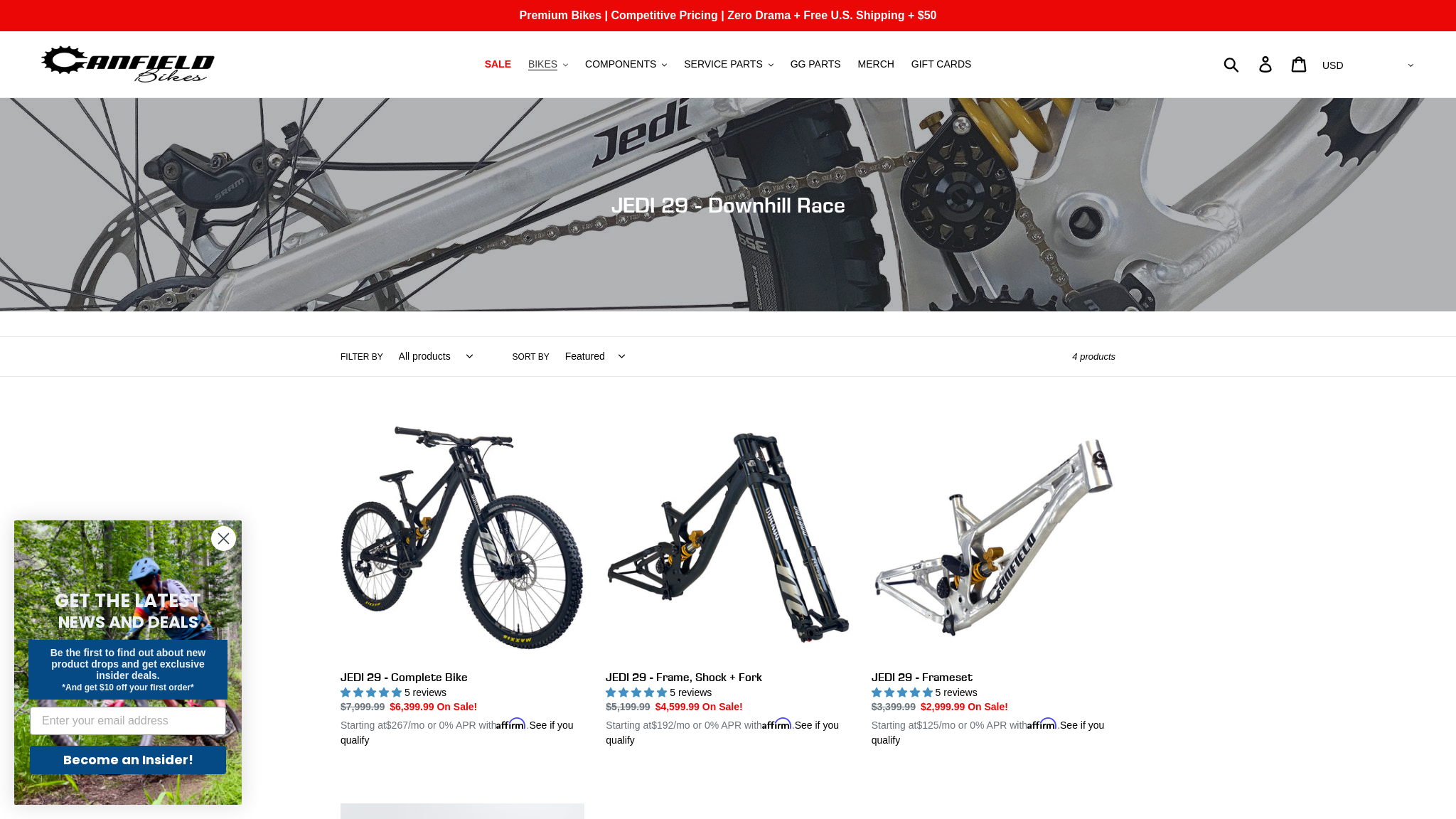
click at [557, 66] on span "BIKES" at bounding box center [542, 65] width 29 height 12
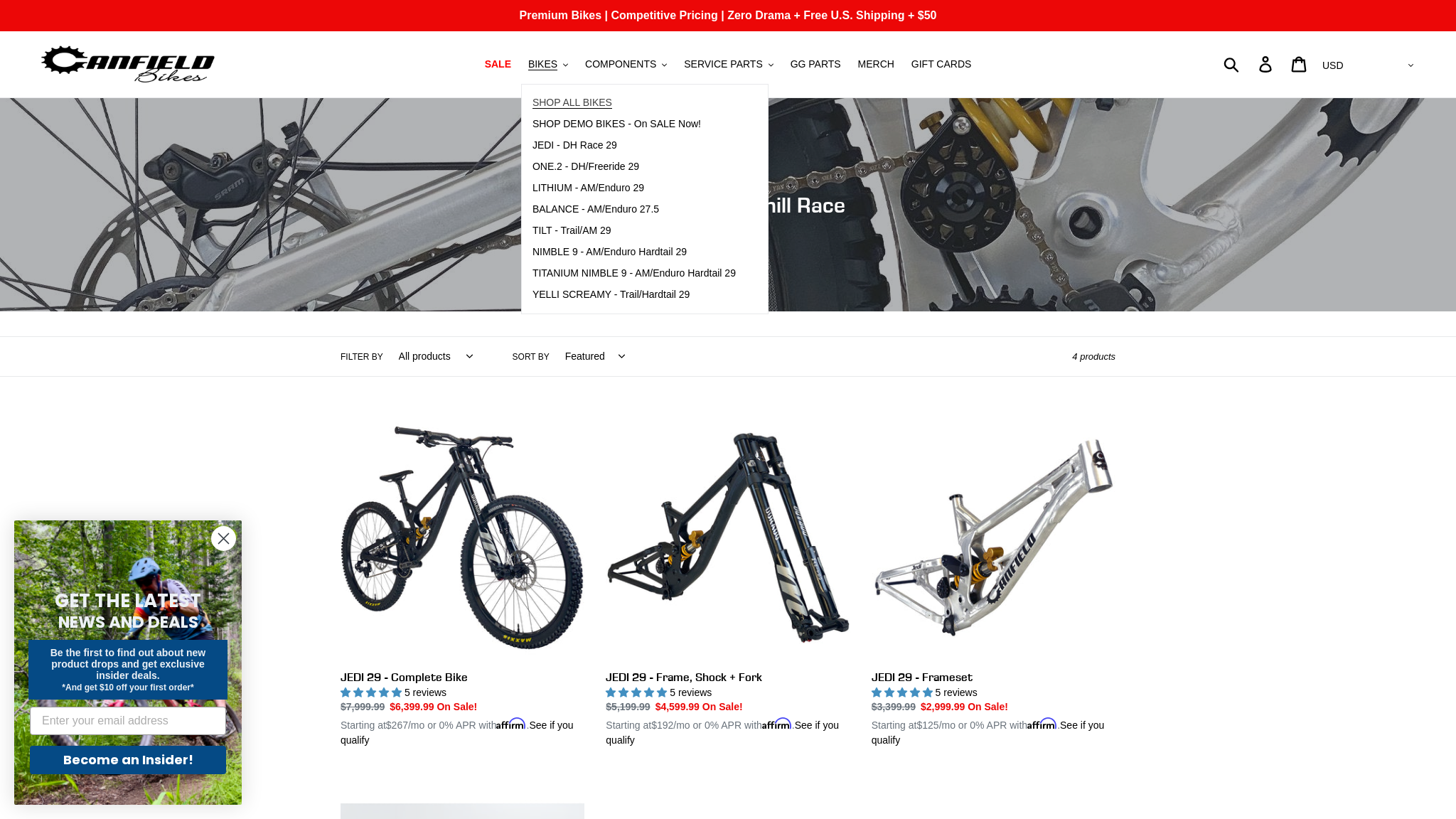
click at [581, 100] on span "SHOP ALL BIKES" at bounding box center [572, 102] width 80 height 12
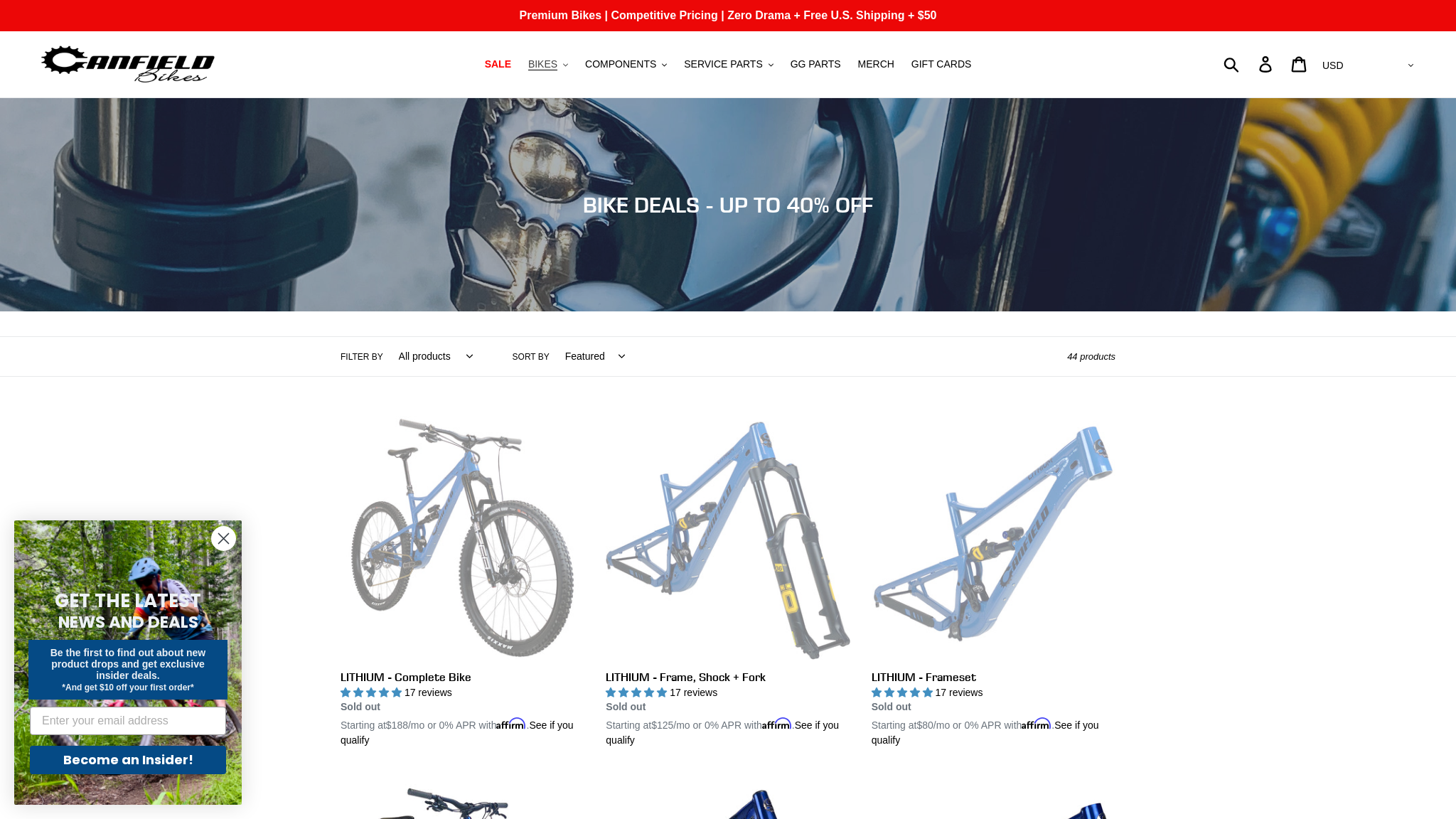
click at [557, 66] on span "BIKES" at bounding box center [542, 65] width 29 height 12
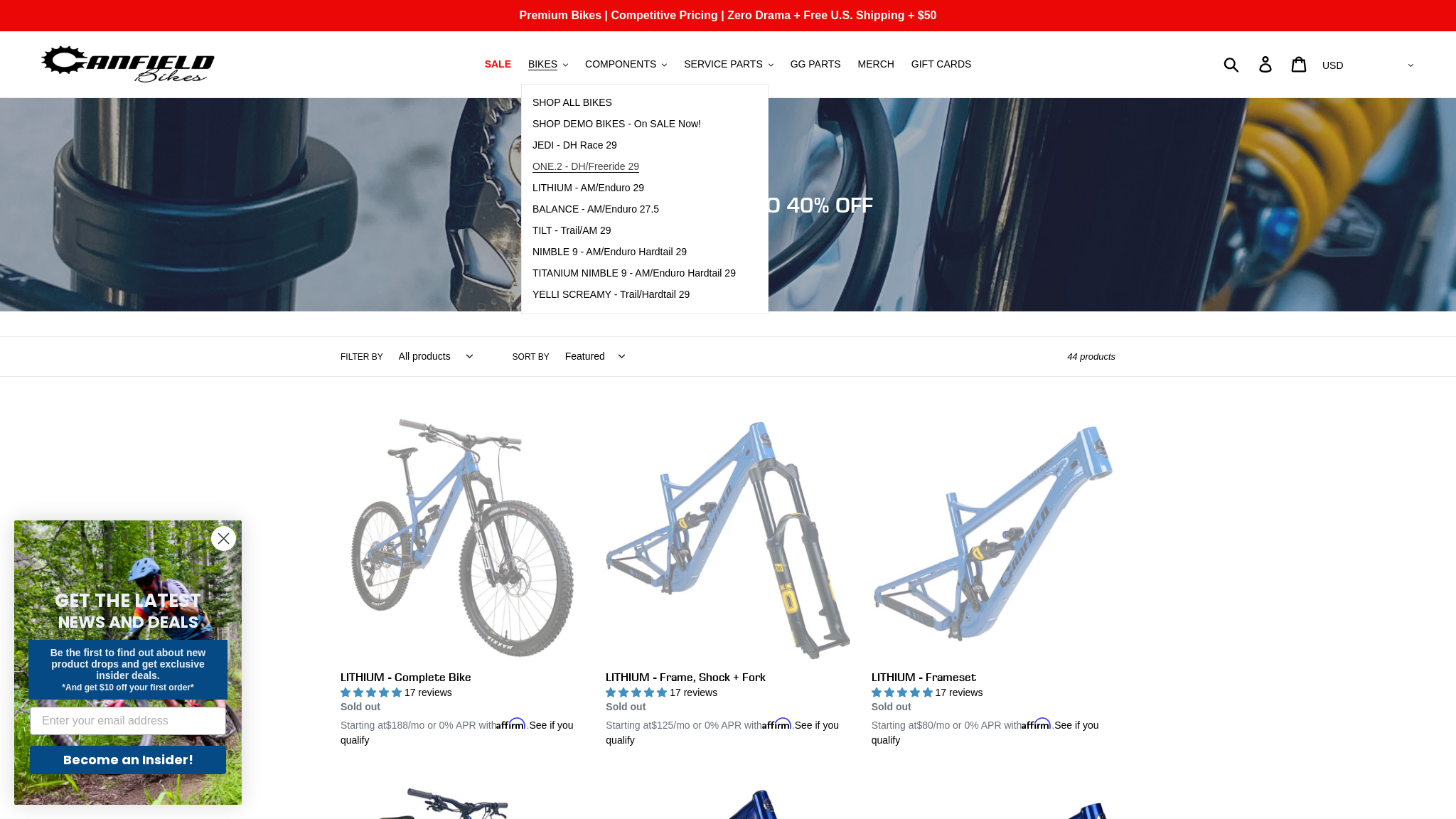
click at [599, 163] on span "ONE.2 - DH/Freeride 29" at bounding box center [586, 166] width 107 height 12
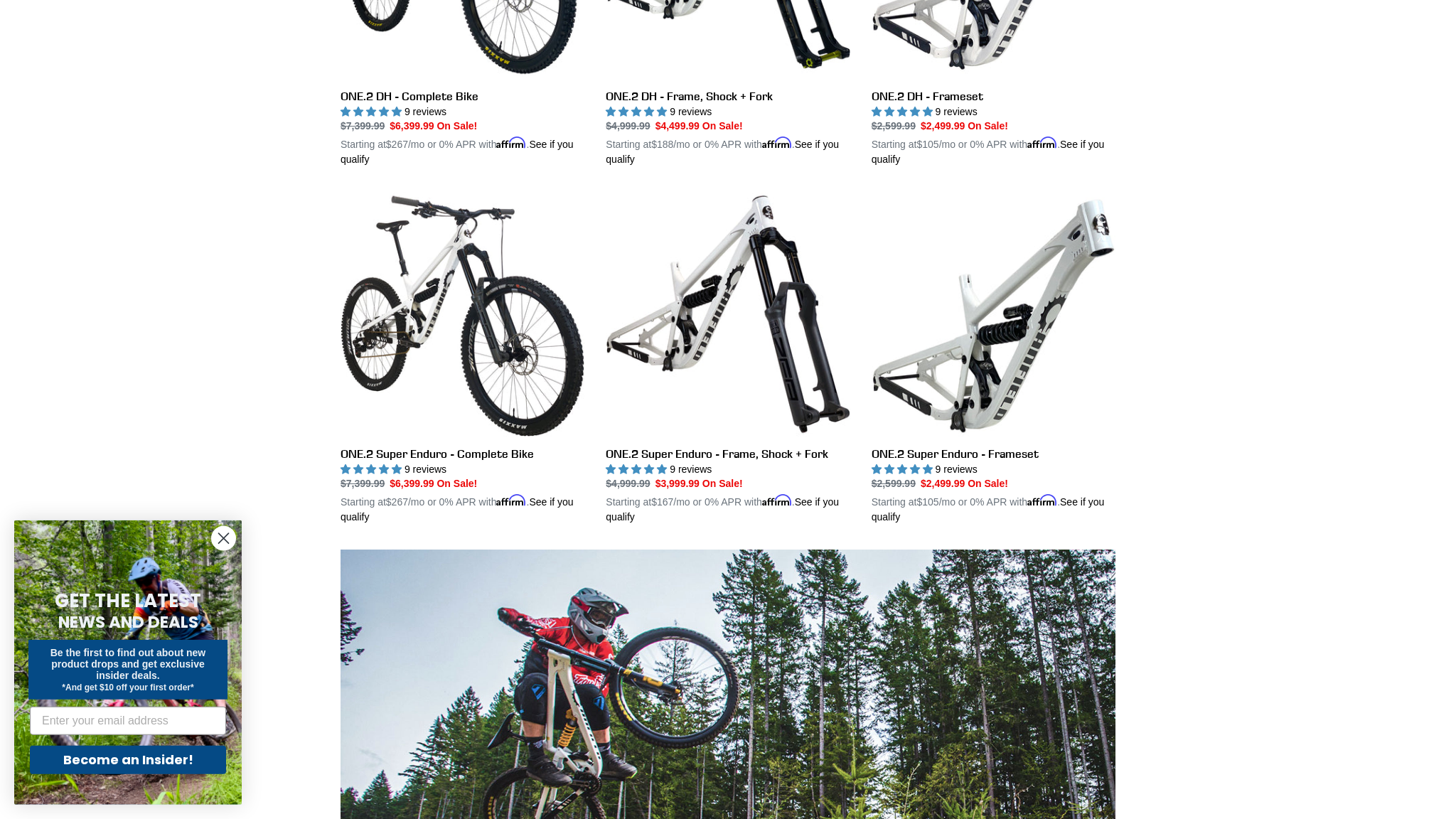
scroll to position [689, 0]
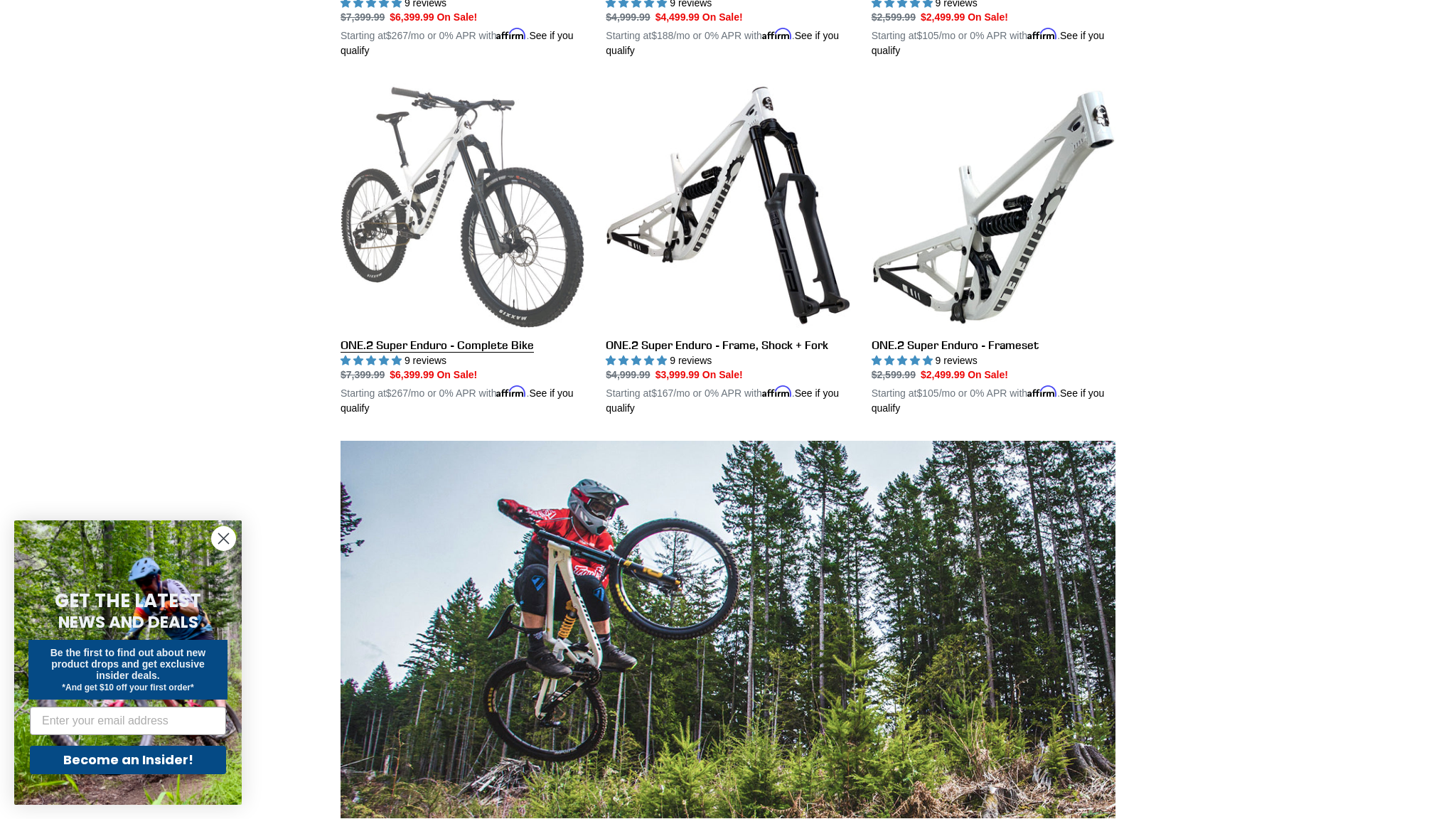
click at [429, 214] on link "ONE.2 Super Enduro - Complete Bike" at bounding box center [463, 250] width 244 height 333
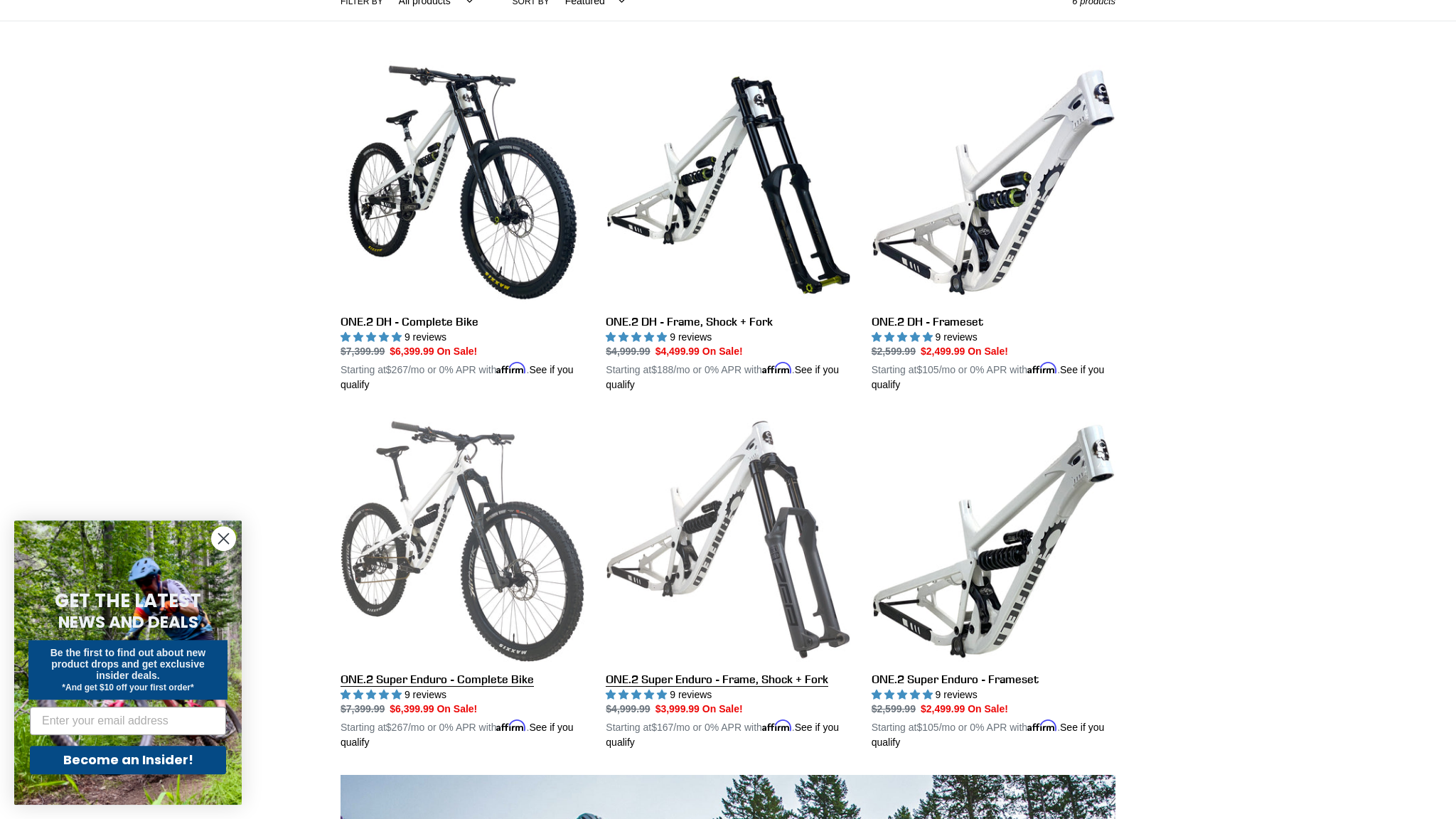
scroll to position [345, 0]
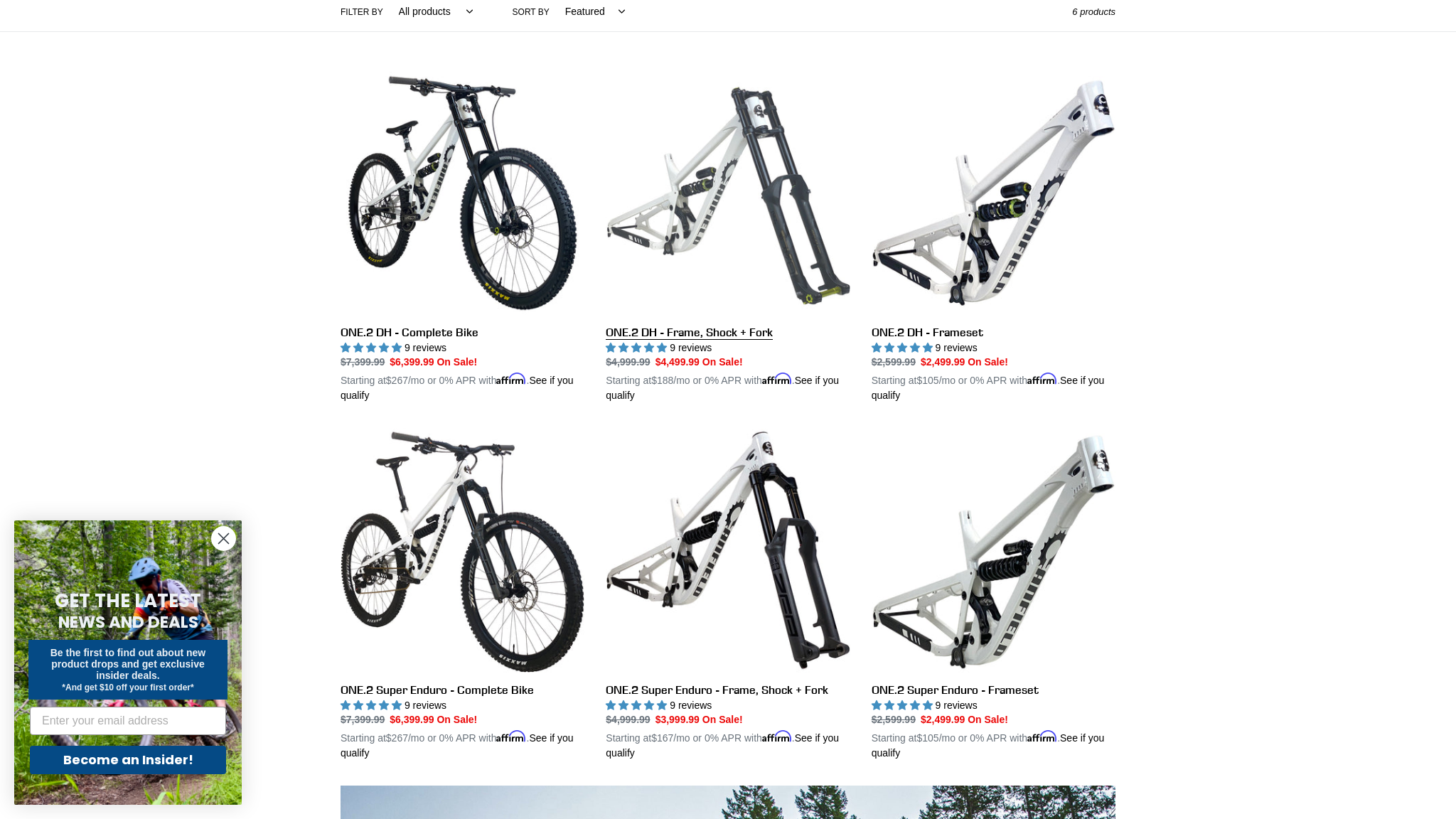
click at [733, 203] on link "ONE.2 DH - Frame, Shock + Fork" at bounding box center [727, 237] width 244 height 333
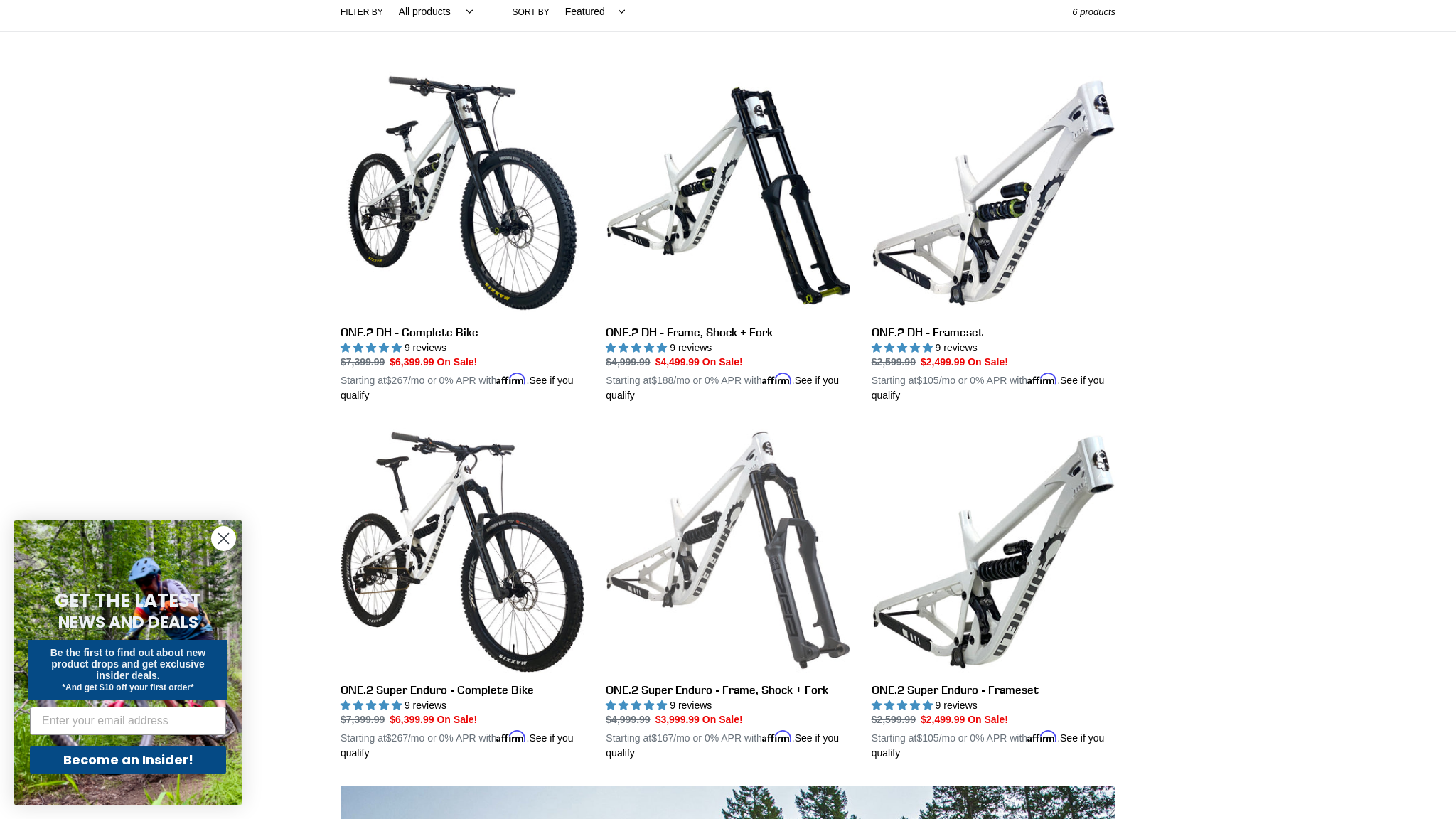
click at [723, 533] on link "ONE.2 Super Enduro - Frame, Shock + Fork" at bounding box center [727, 595] width 244 height 333
click at [753, 548] on link "ONE.2 Super Enduro - Frame, Shock + Fork" at bounding box center [727, 595] width 244 height 333
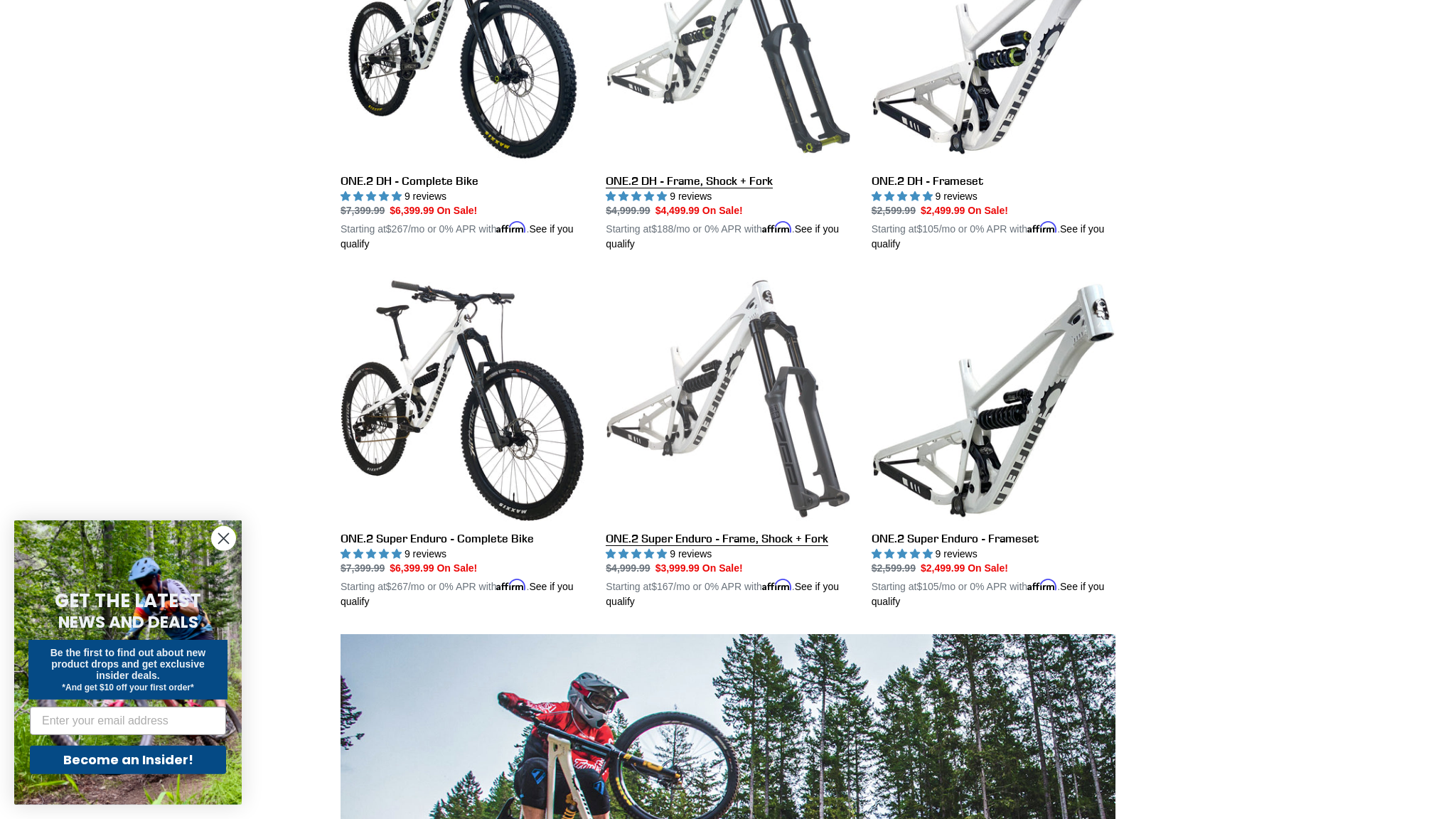
scroll to position [518, 0]
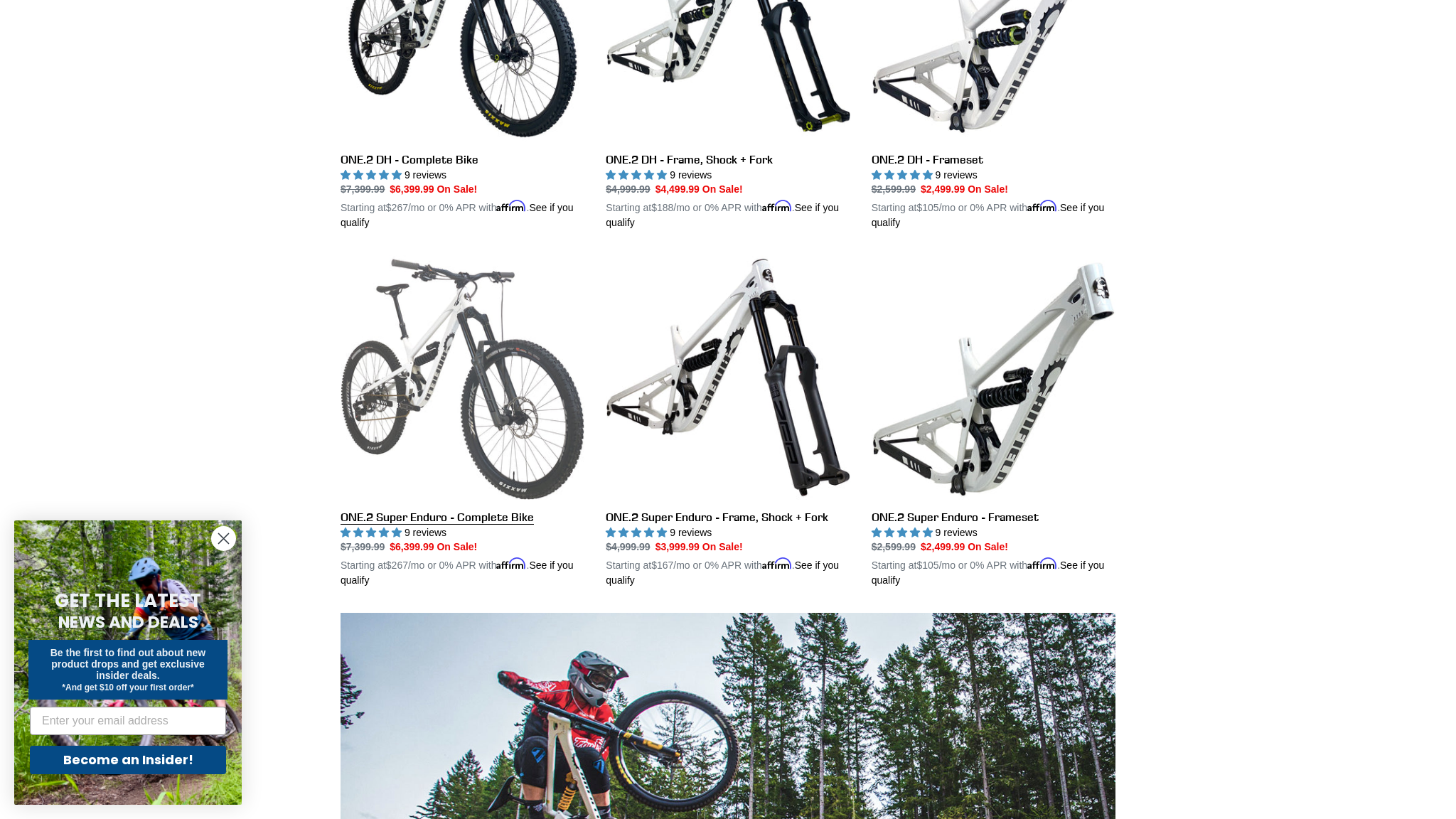
click at [464, 412] on link "ONE.2 Super Enduro - Complete Bike" at bounding box center [463, 421] width 244 height 333
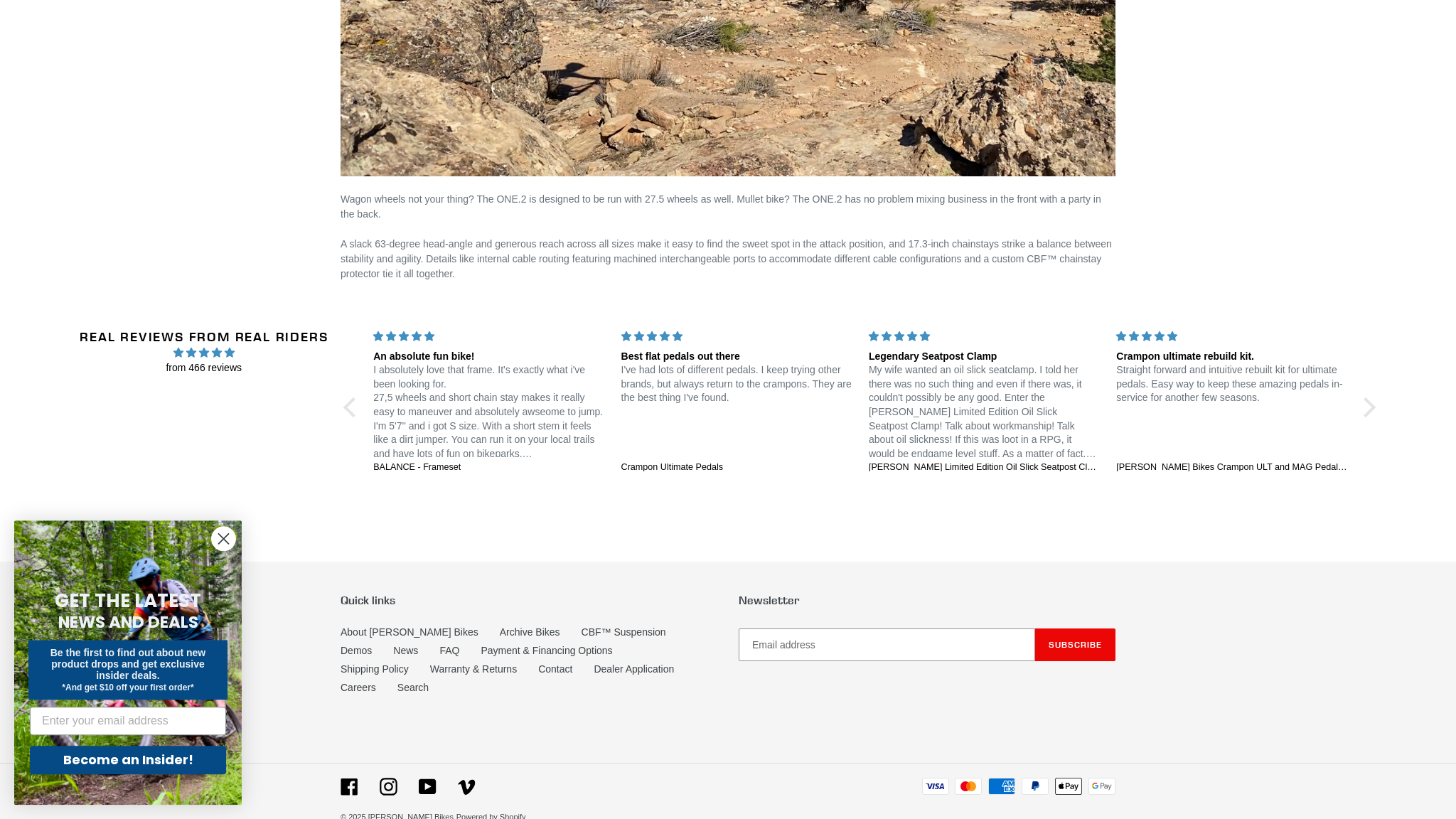
scroll to position [2385, 0]
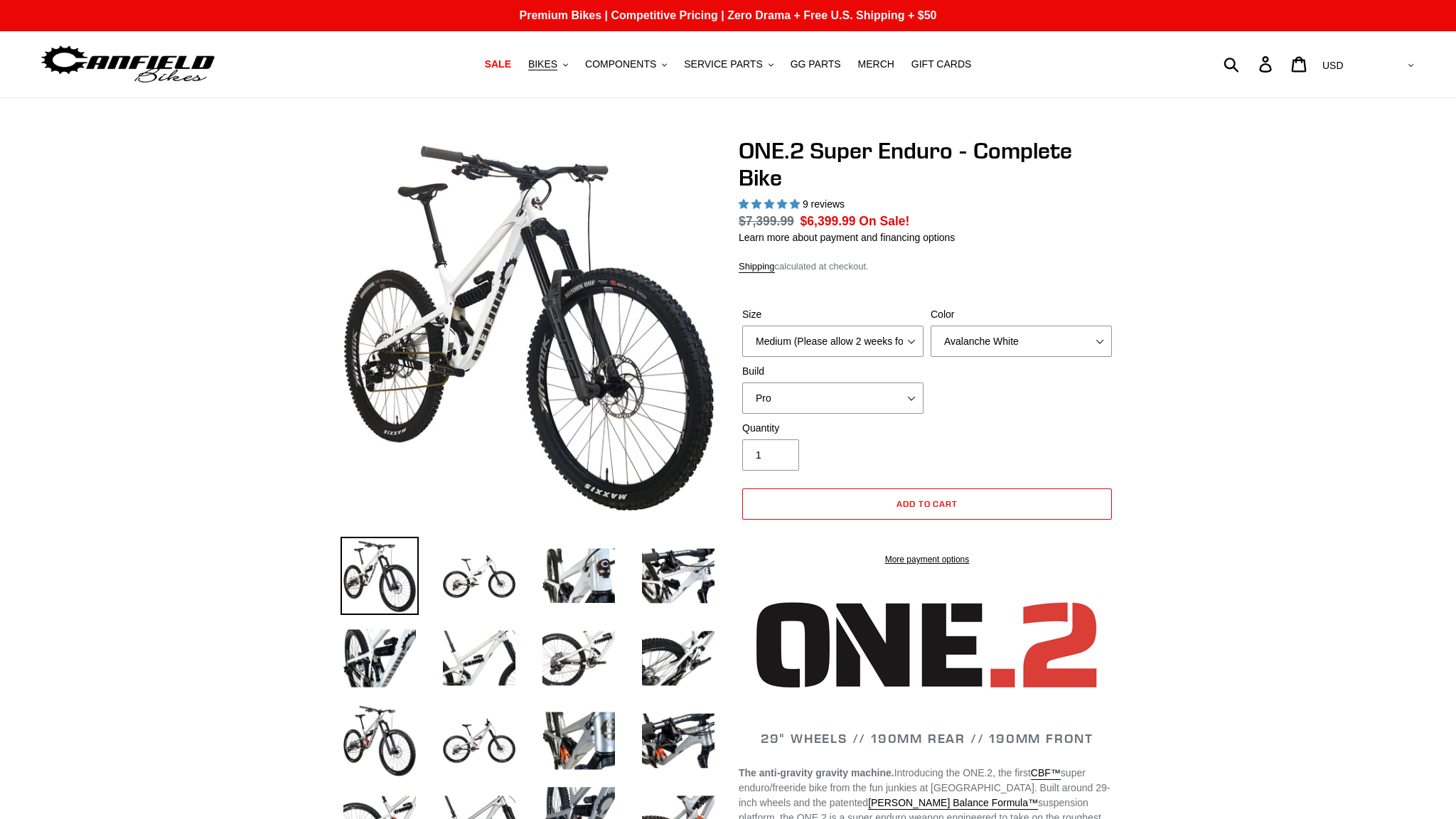
select select "highest-rating"
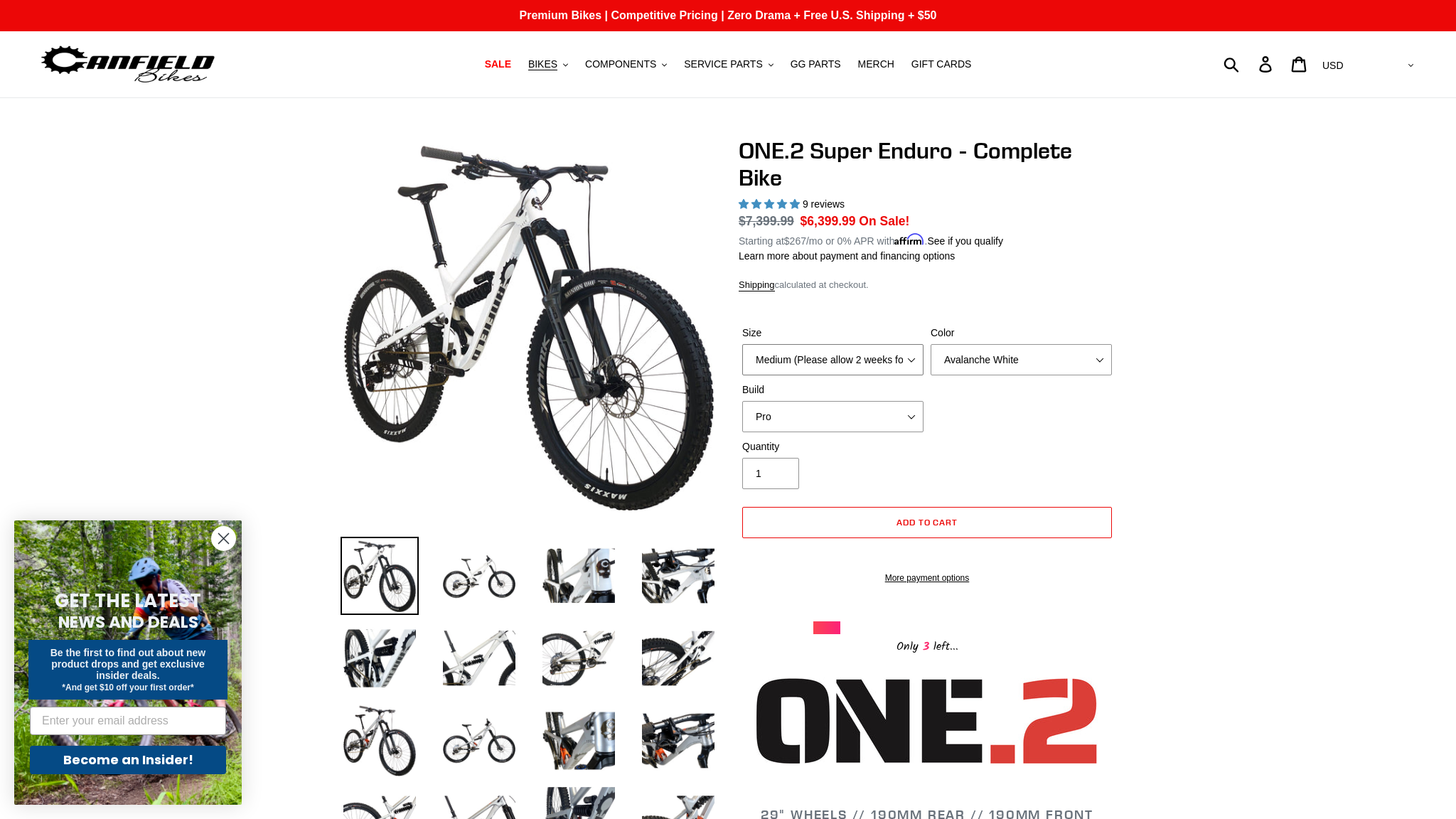
click at [742, 344] on select "Medium (Please allow 2 weeks for delivery) Large (Sold Out)" at bounding box center [832, 360] width 181 height 32
select select "Large (Sold Out)"
click option "Large (Sold Out)" at bounding box center [0, 0] width 0 height 0
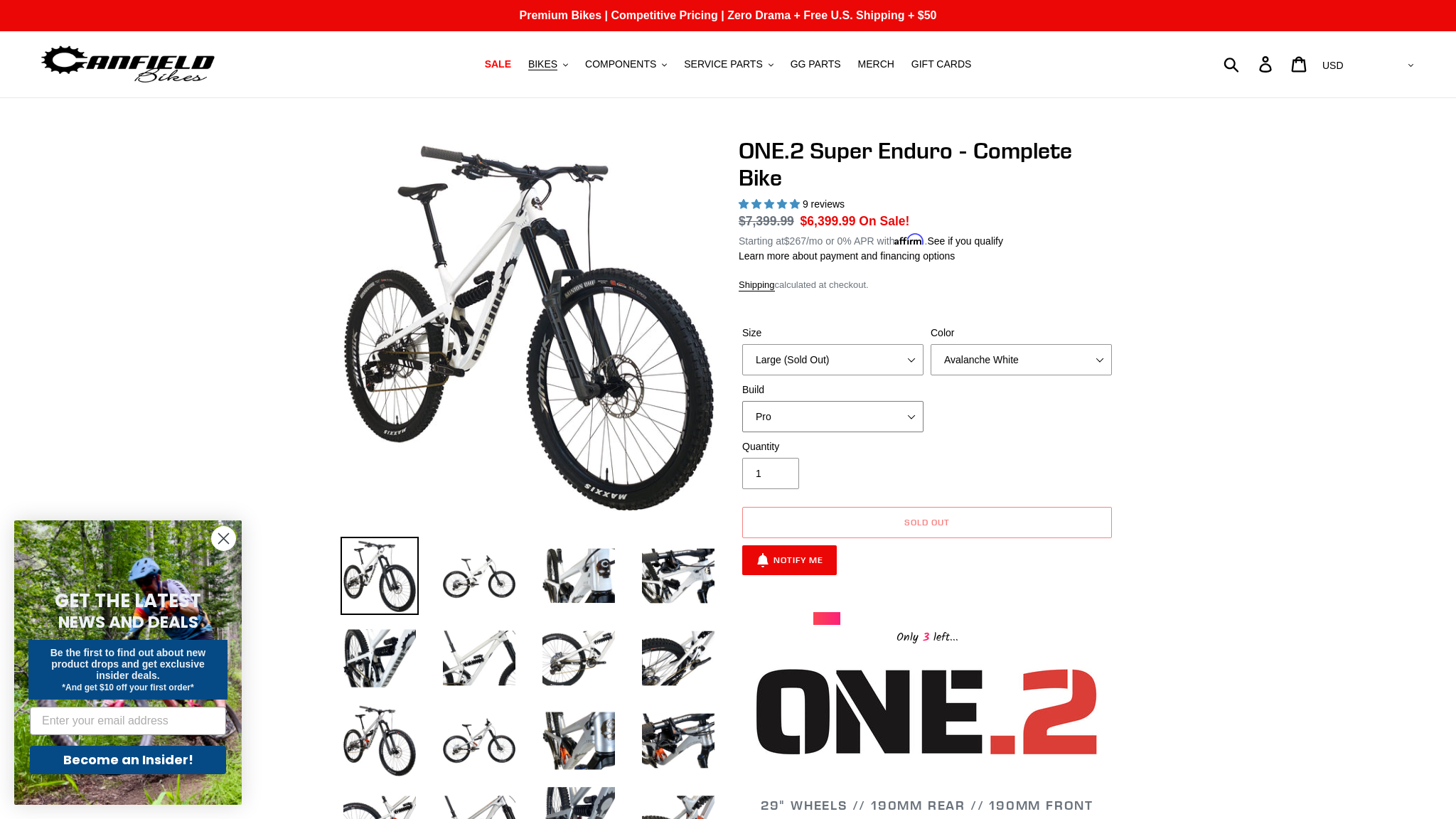
click at [742, 401] on select "Pro" at bounding box center [832, 417] width 181 height 32
click at [880, 412] on select "Pro" at bounding box center [832, 417] width 181 height 32
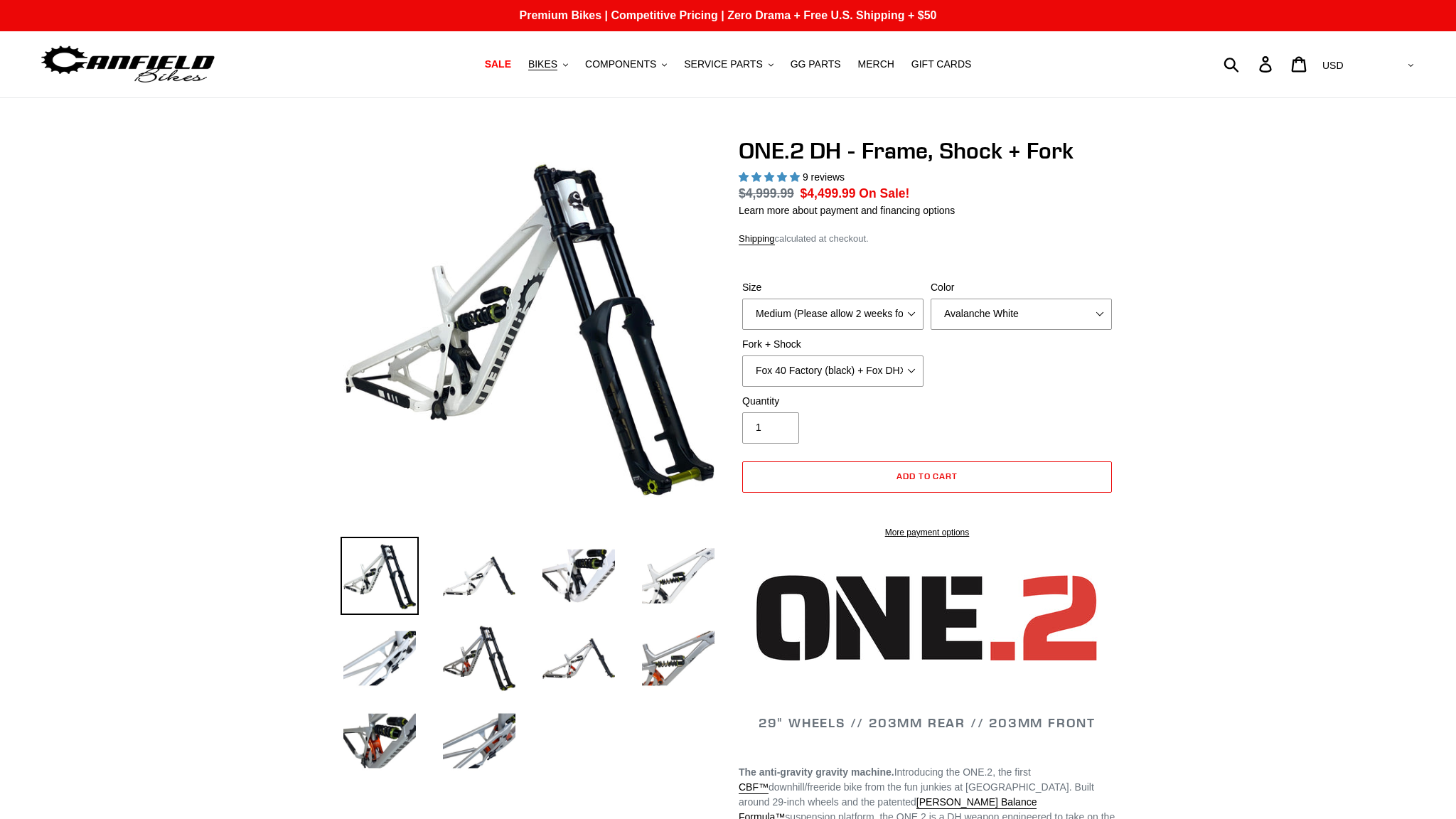
select select "highest-rating"
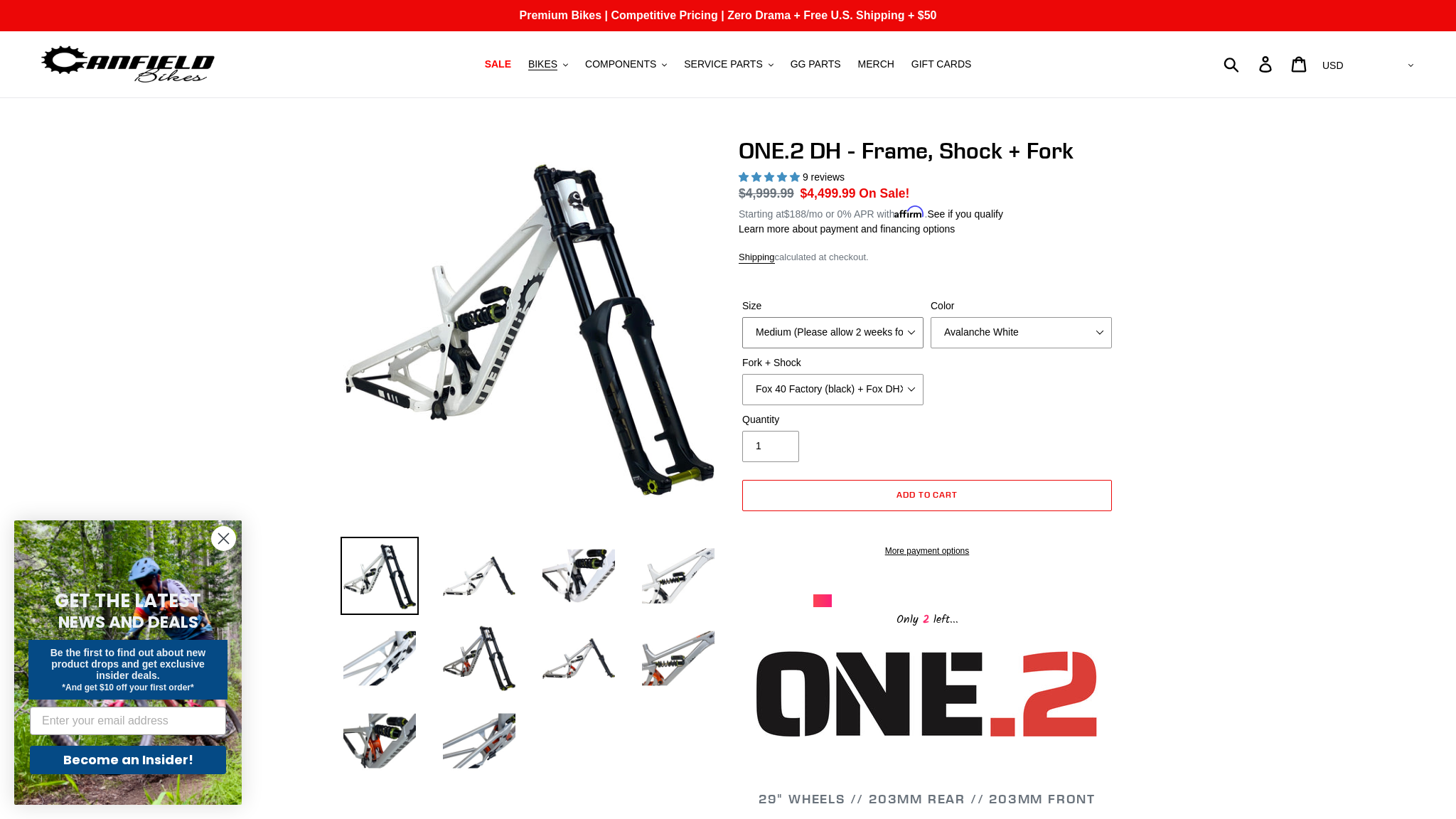
click at [742, 317] on select "Medium (Please allow 2 weeks for delivery) Large (Sold Out)" at bounding box center [832, 333] width 181 height 32
select select "Large (Sold Out)"
click option "Large (Sold Out)" at bounding box center [0, 0] width 0 height 0
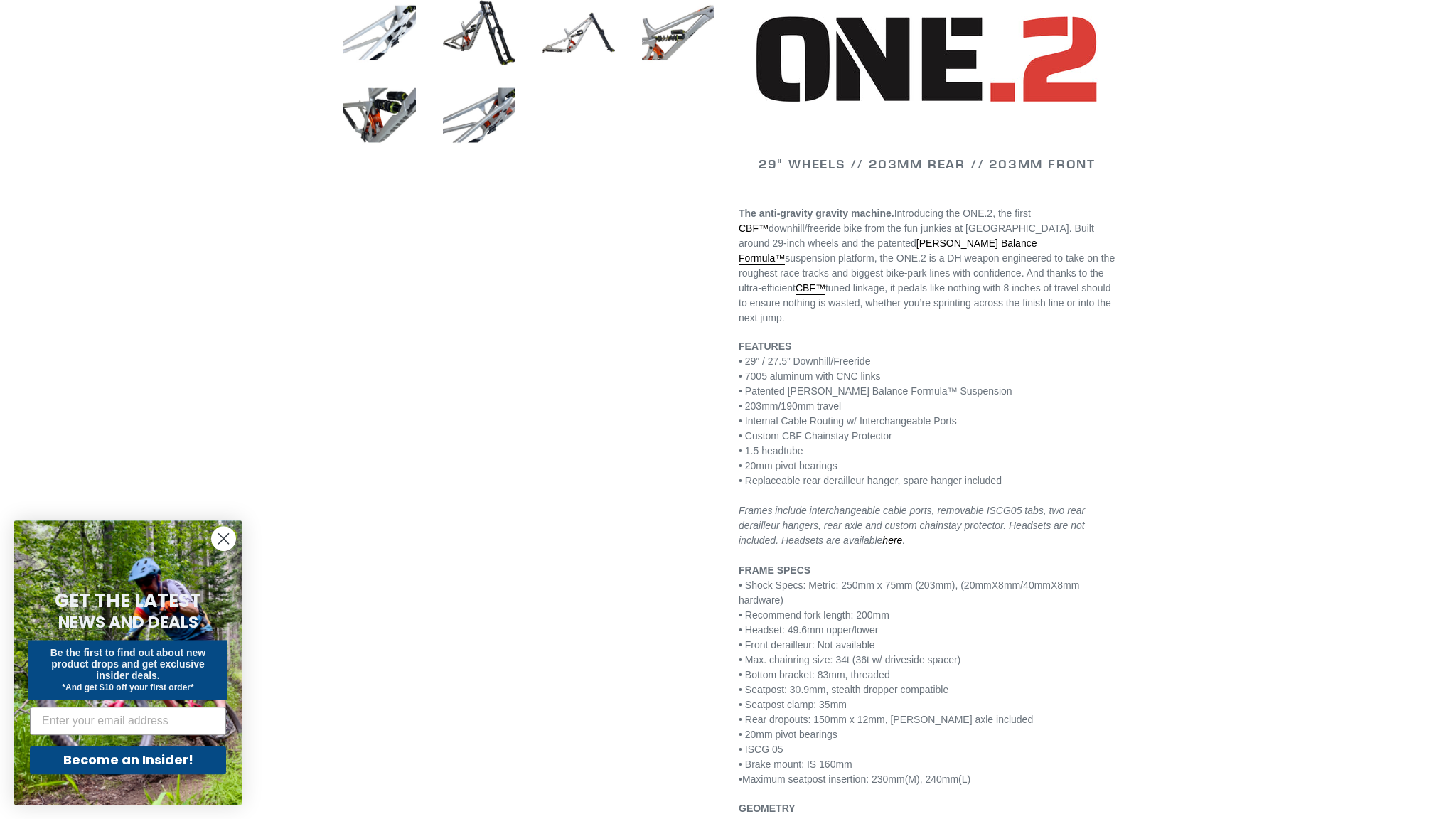
scroll to position [862, 0]
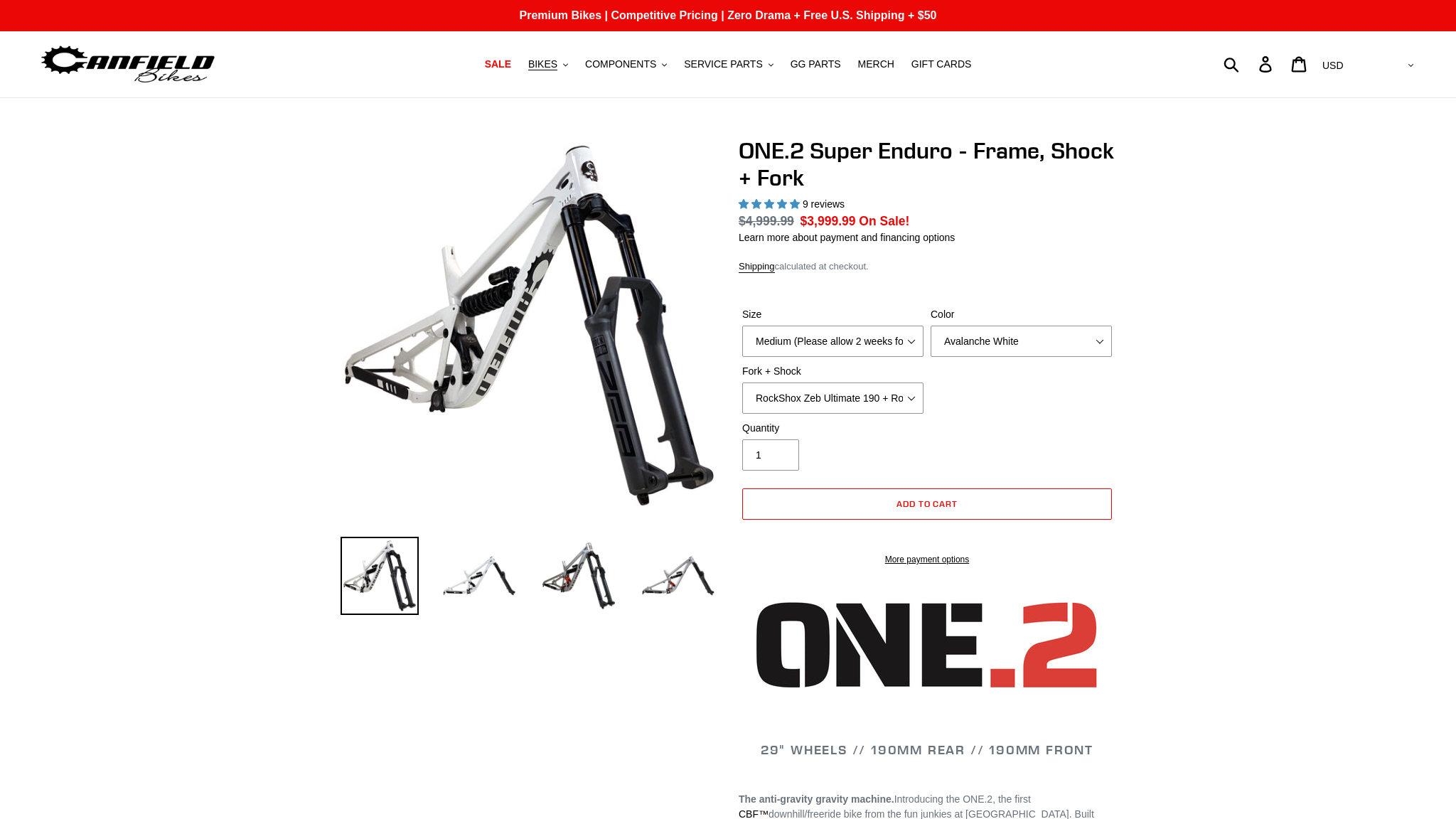
select select "highest-rating"
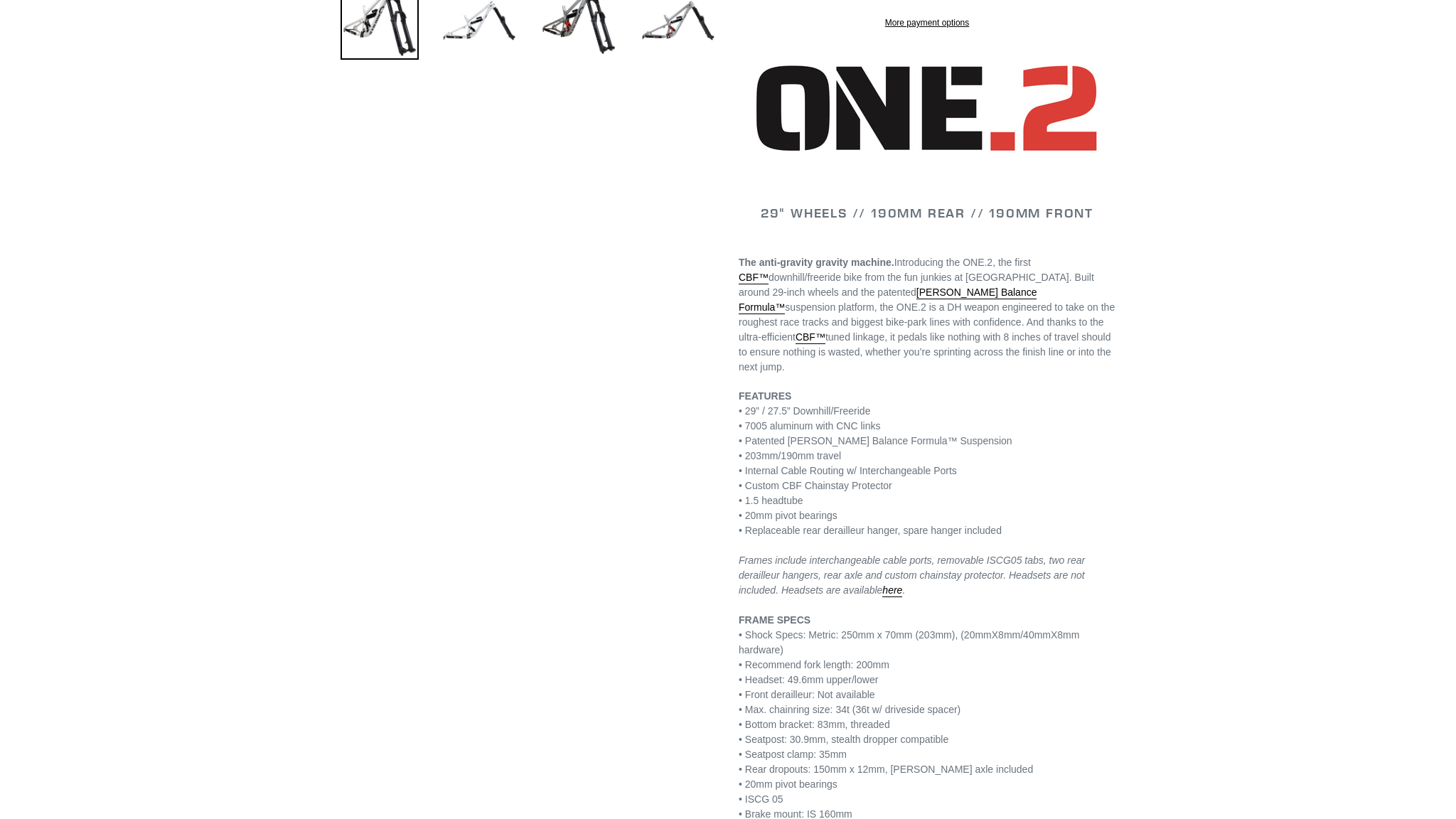
scroll to position [689, 0]
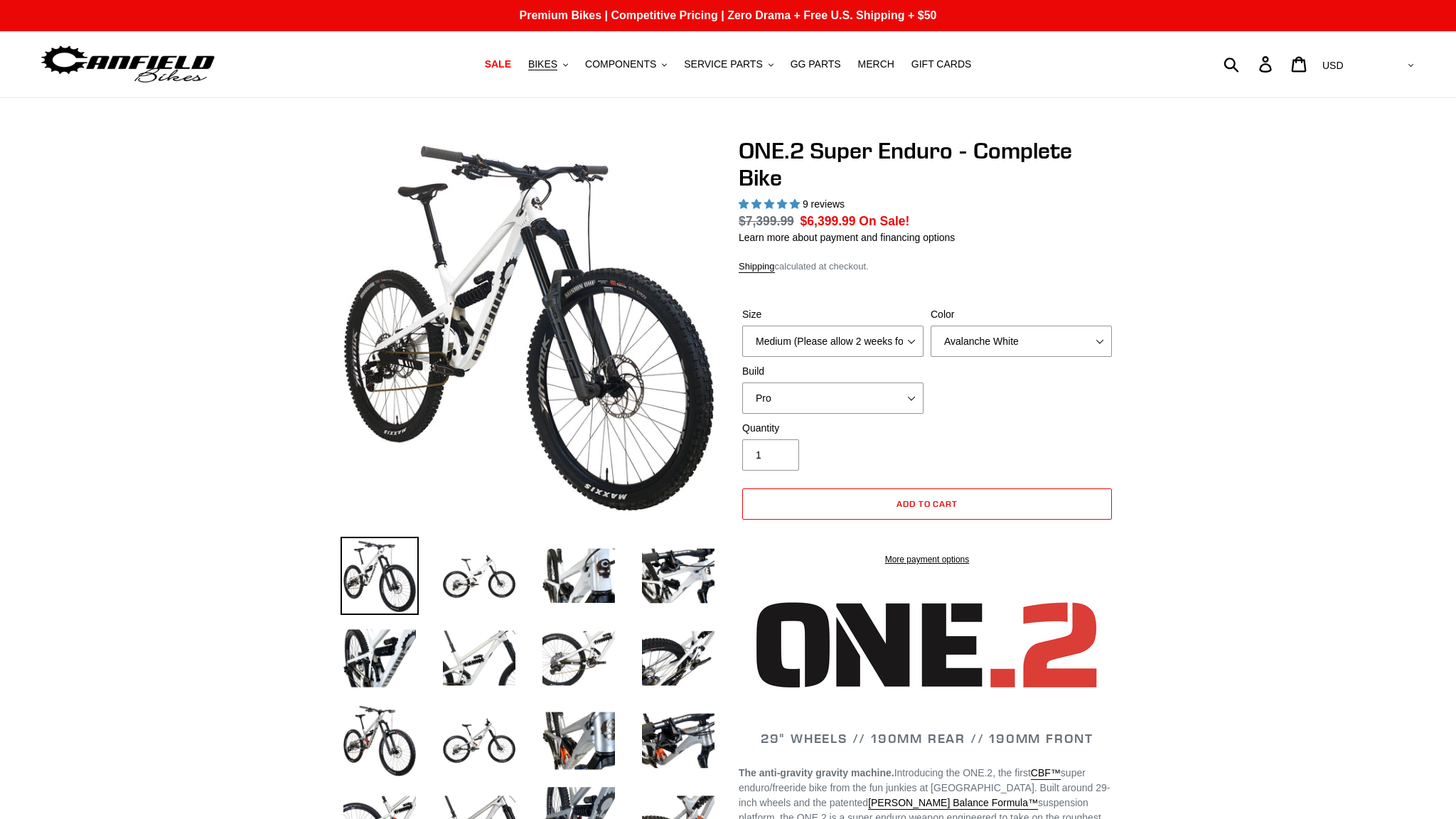
select select "highest-rating"
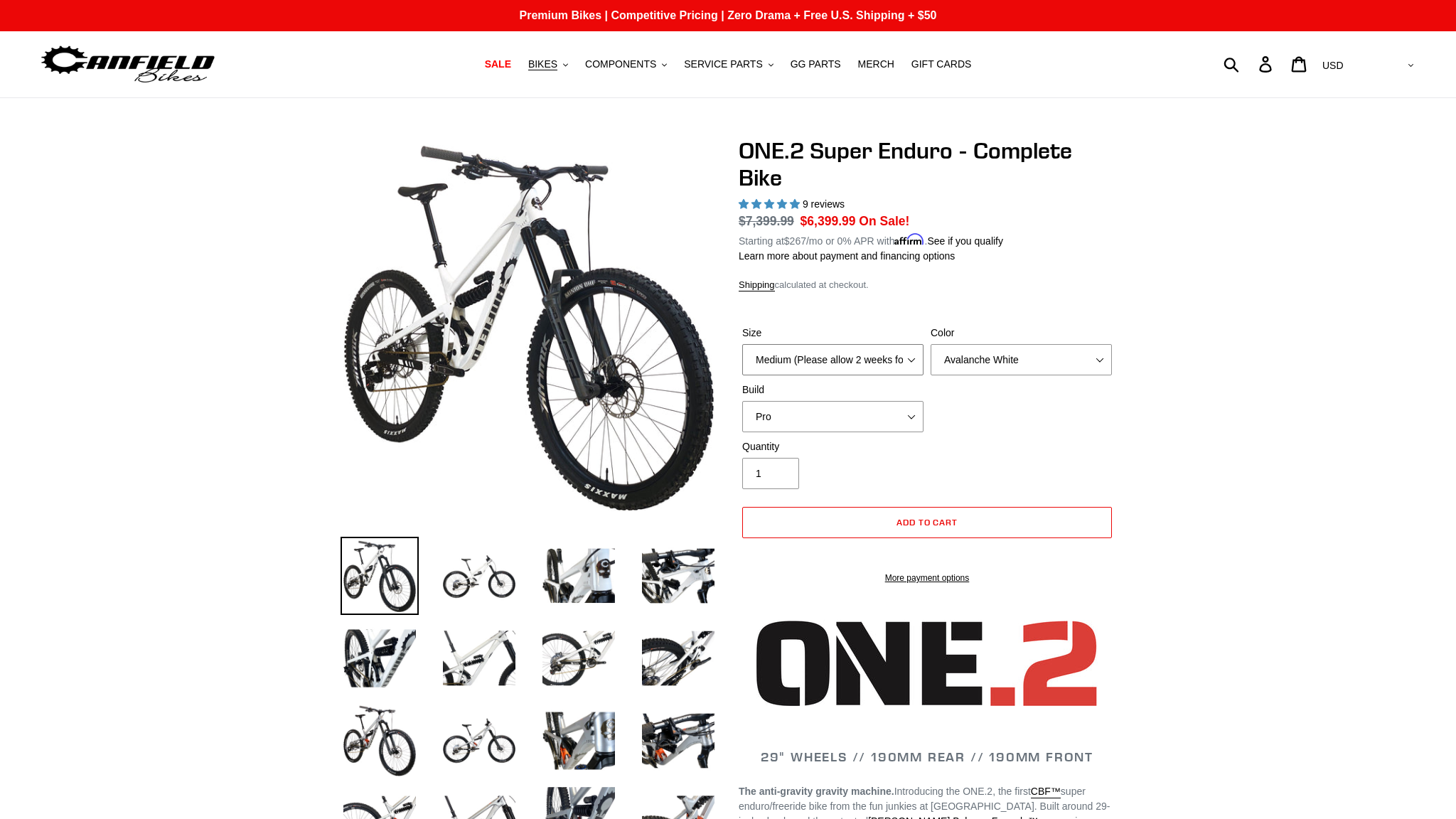
click at [742, 344] on select "Medium (Please allow 2 weeks for delivery) Large (Sold Out)" at bounding box center [832, 360] width 181 height 32
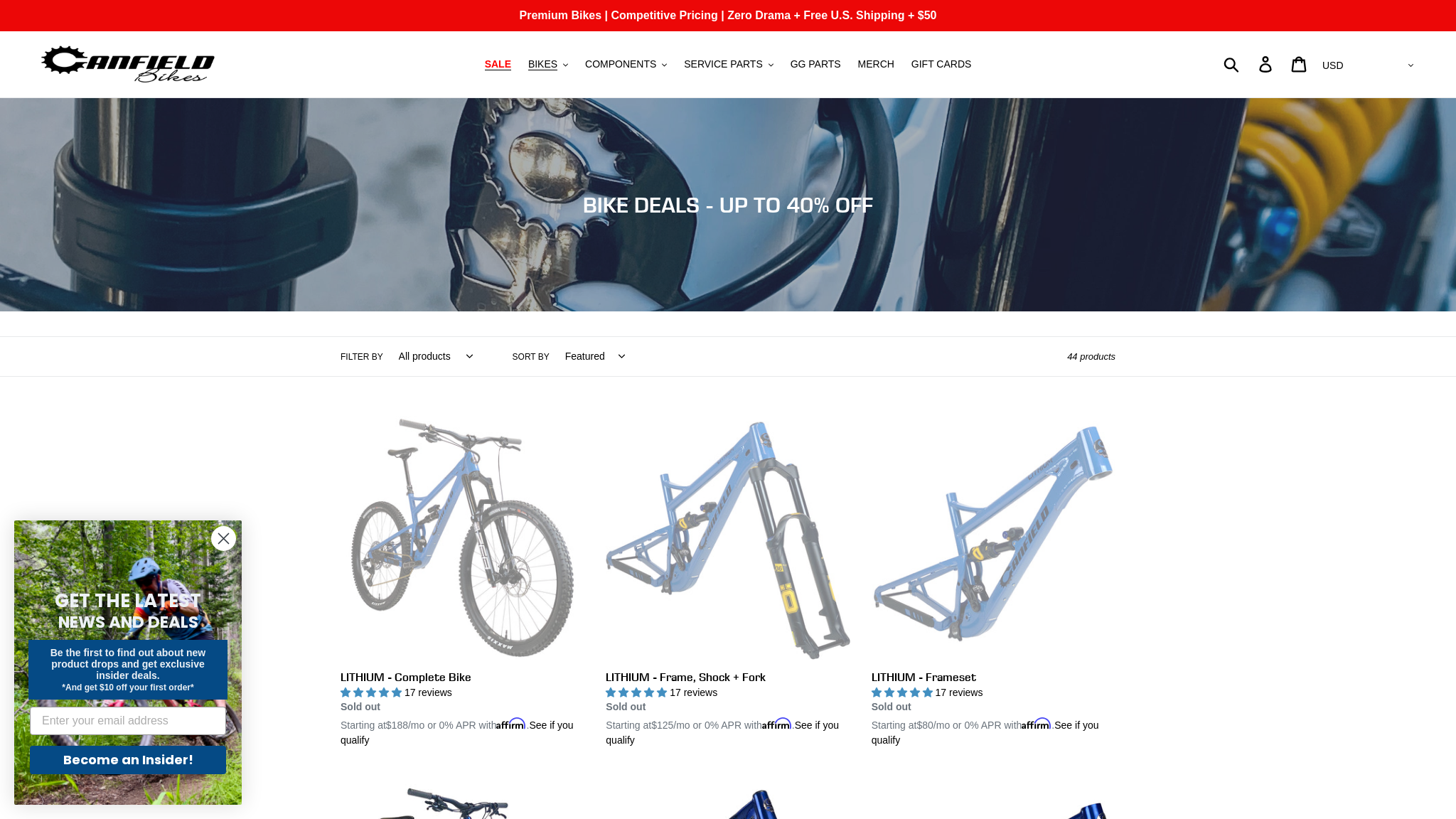
click at [511, 66] on span "SALE" at bounding box center [498, 65] width 26 height 12
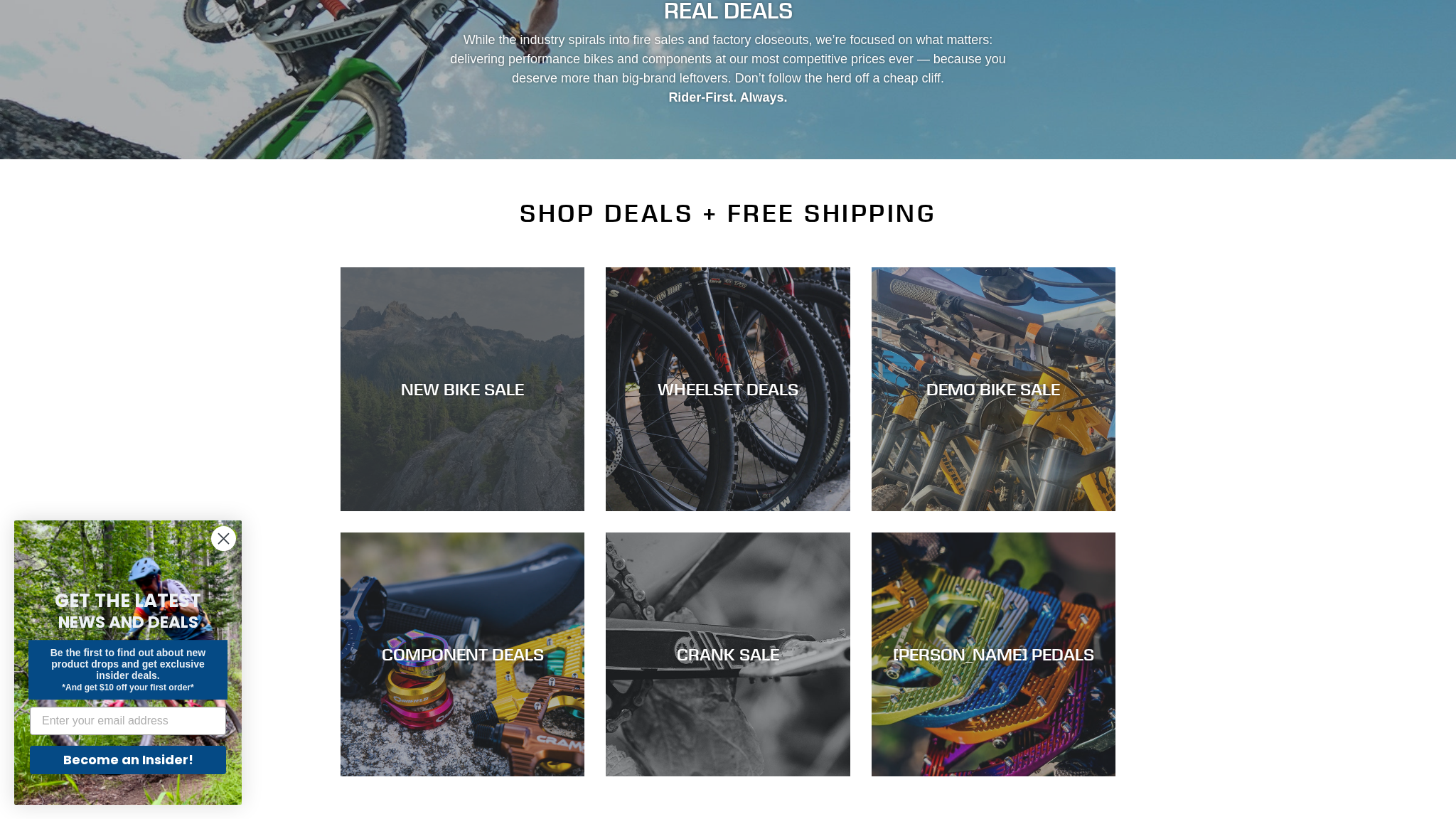
scroll to position [172, 0]
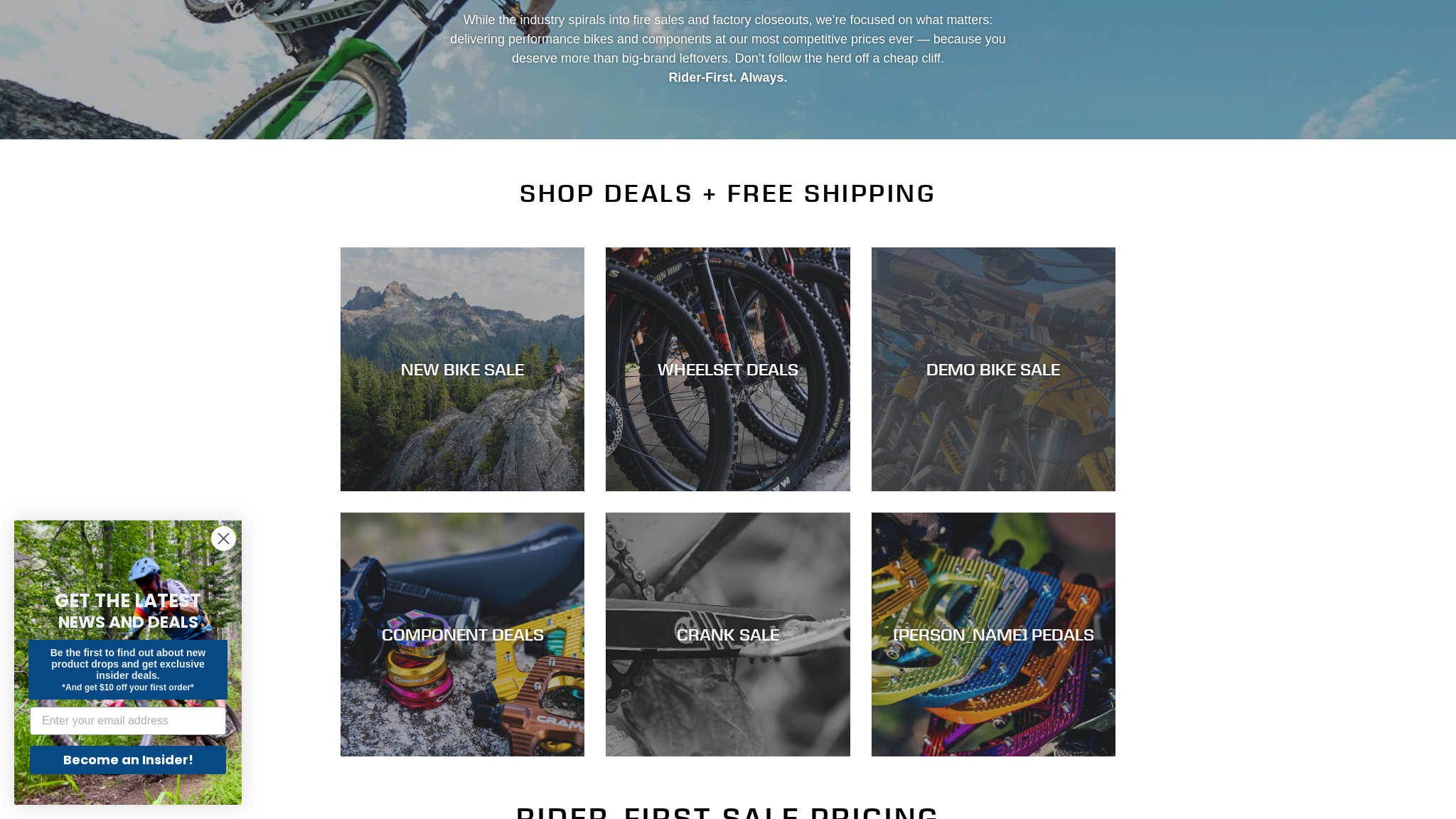
click at [986, 366] on div "DEMO BIKE SALE" at bounding box center [993, 370] width 244 height 21
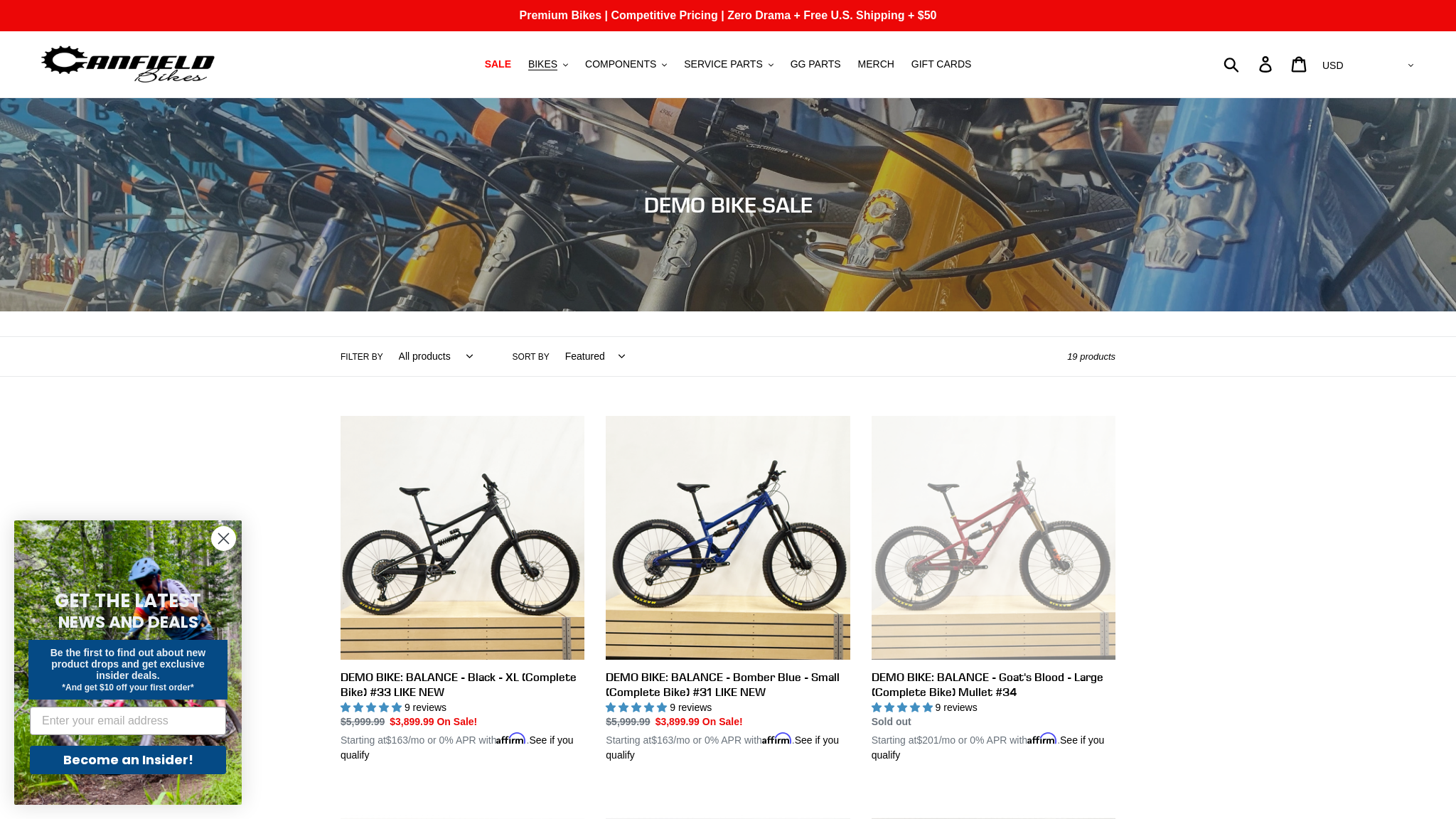
click at [553, 337] on select "Featured Best selling Alphabetically, A-Z Alphabetically, Z-A Price, low to hig…" at bounding box center [591, 357] width 78 height 39
select select "price-descending"
click option "Price, high to low" at bounding box center [0, 0] width 0 height 0
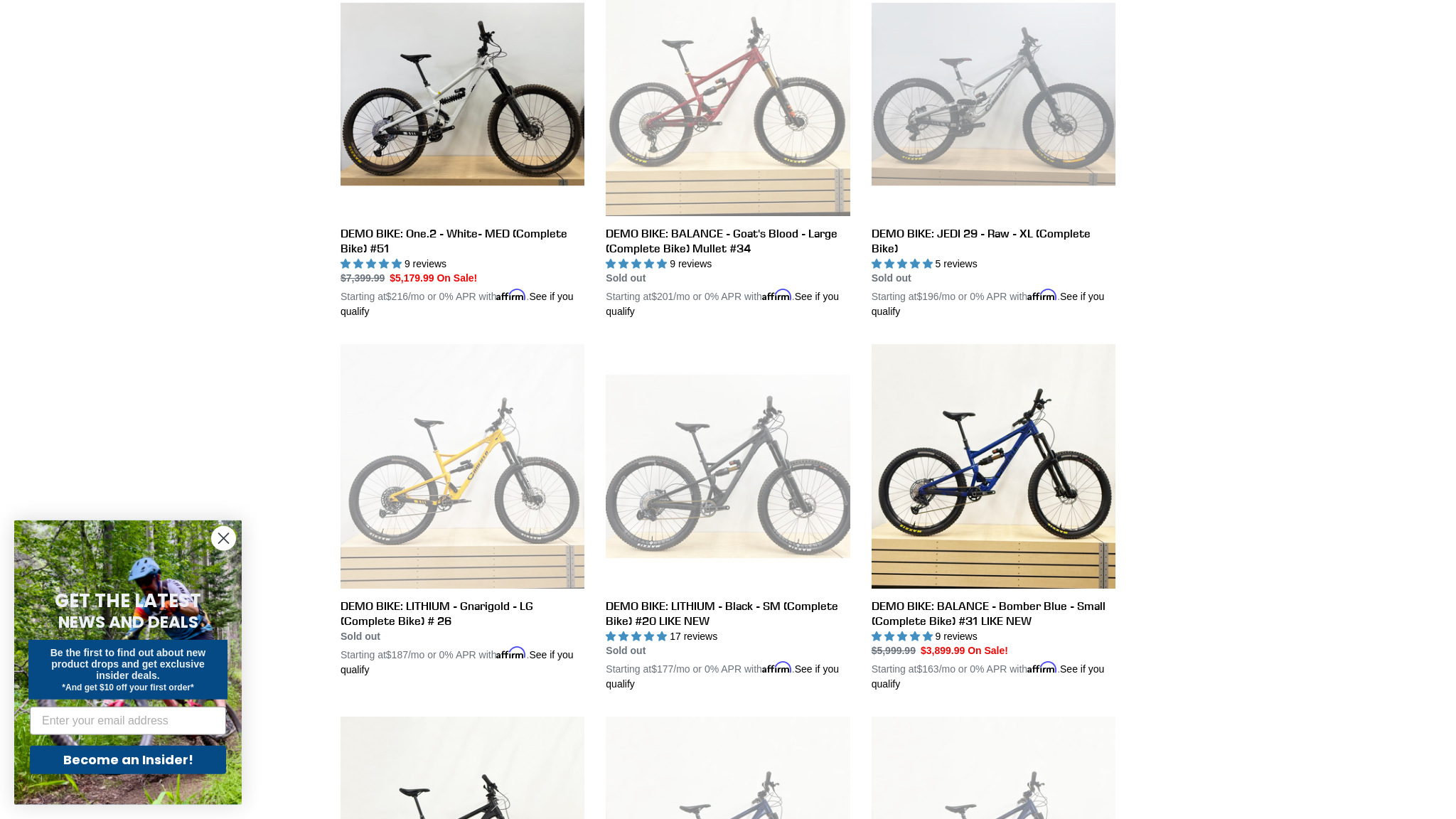
scroll to position [345, 0]
